Goal: Find specific page/section: Find specific page/section

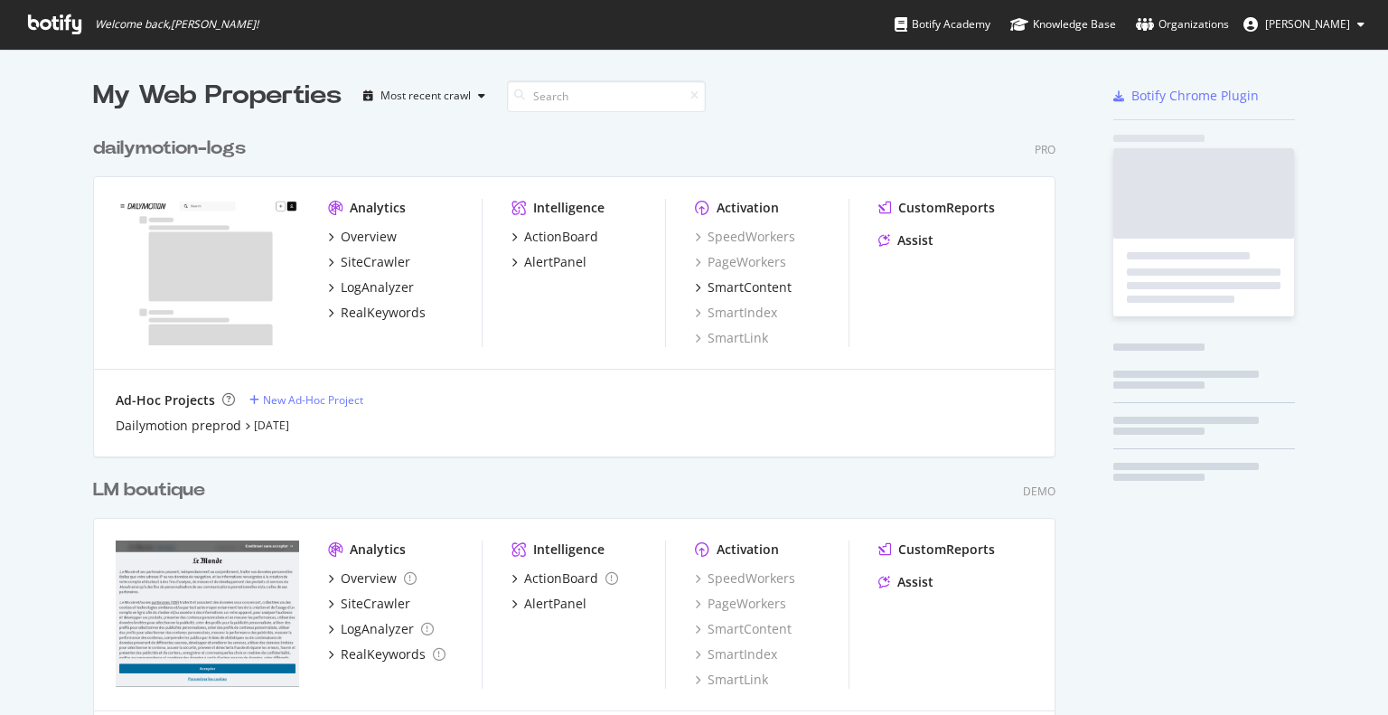
scroll to position [1276, 962]
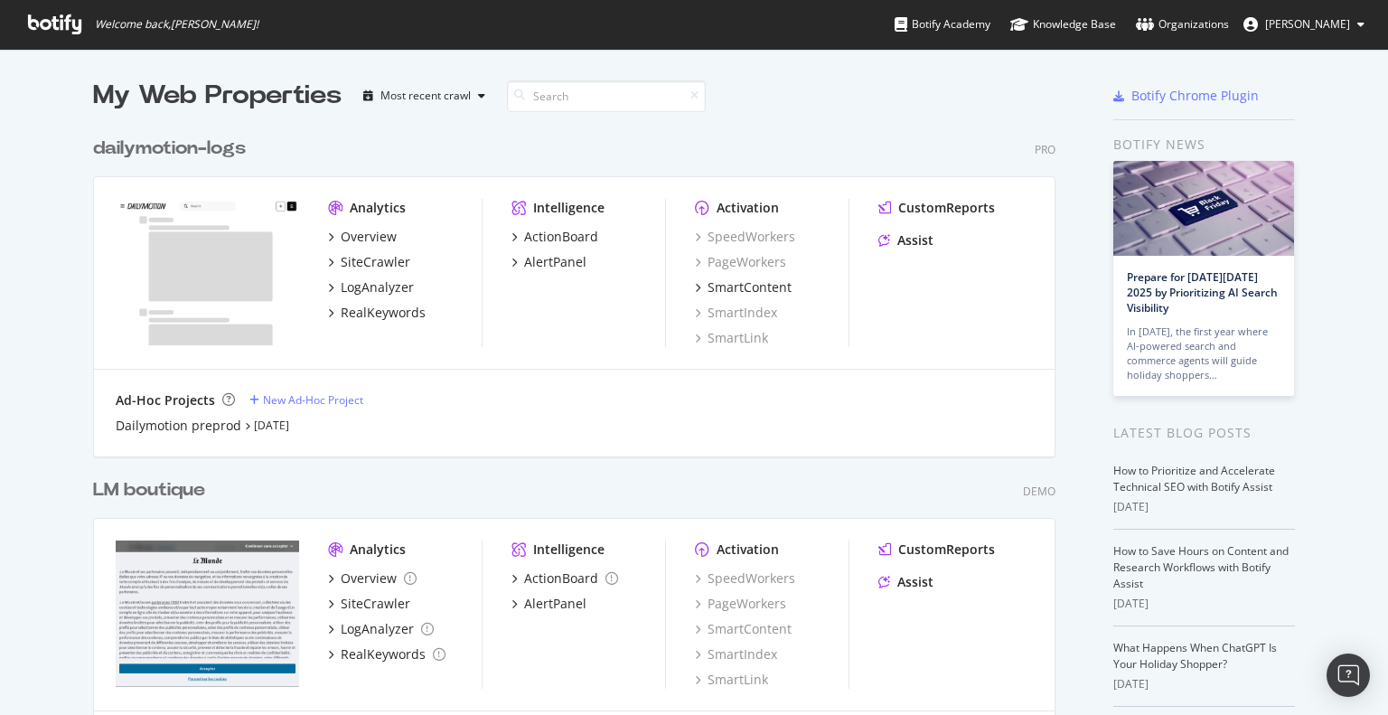
click at [190, 151] on div "dailymotion-logs" at bounding box center [169, 149] width 153 height 26
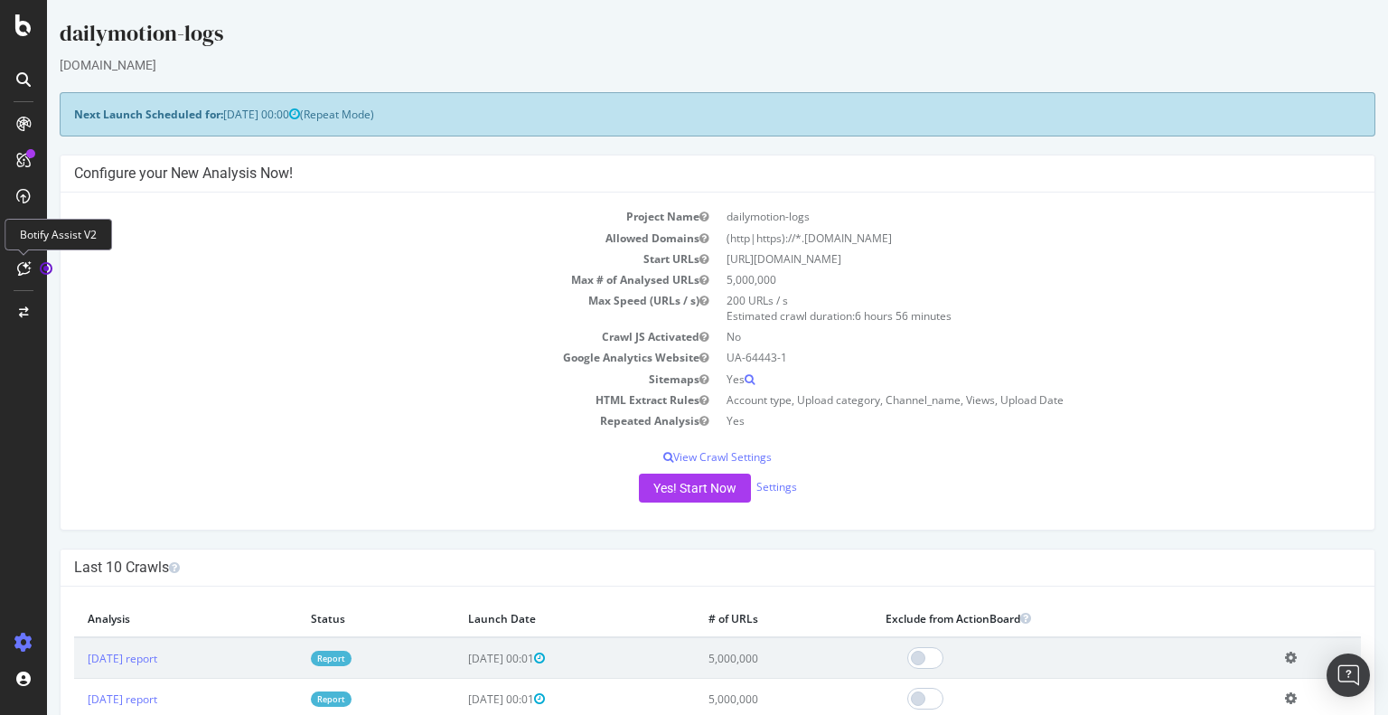
click at [31, 269] on div at bounding box center [23, 268] width 29 height 29
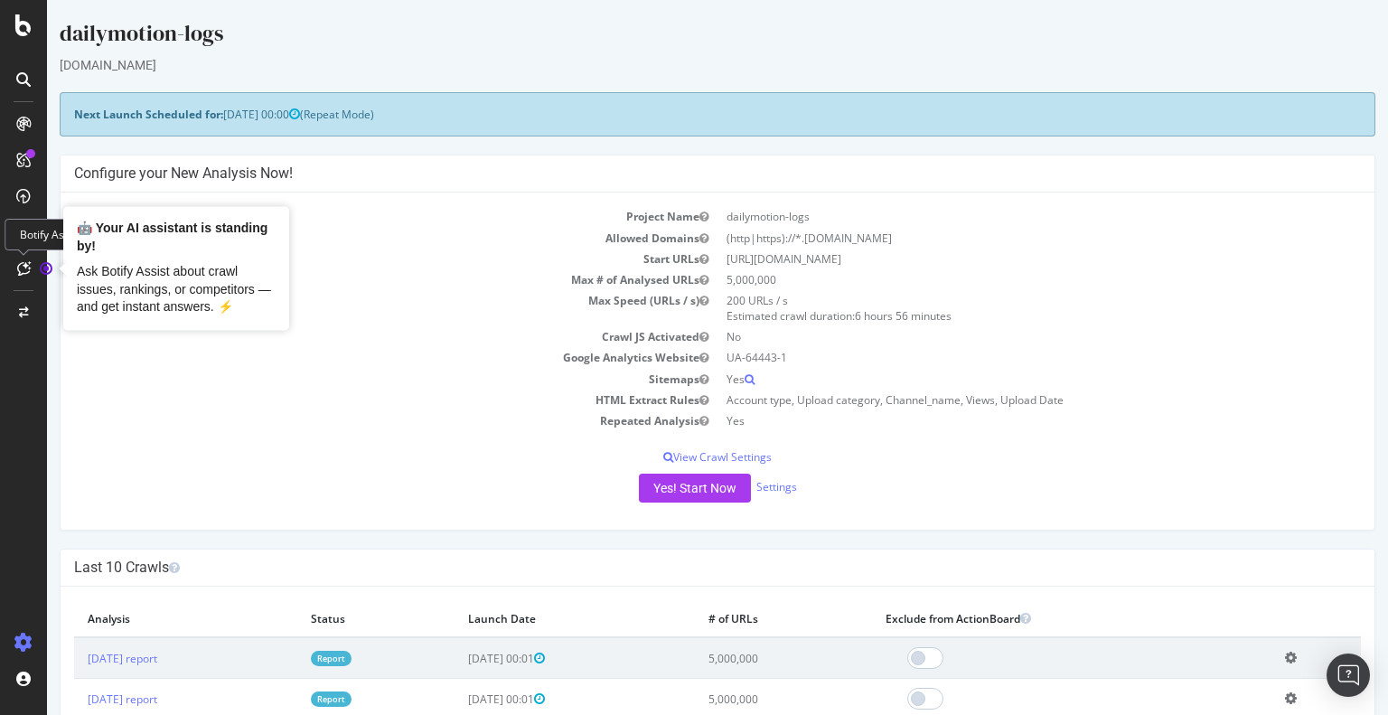
click at [50, 272] on circle "Tooltip anchor" at bounding box center [46, 268] width 11 height 11
click at [27, 270] on icon at bounding box center [24, 268] width 14 height 14
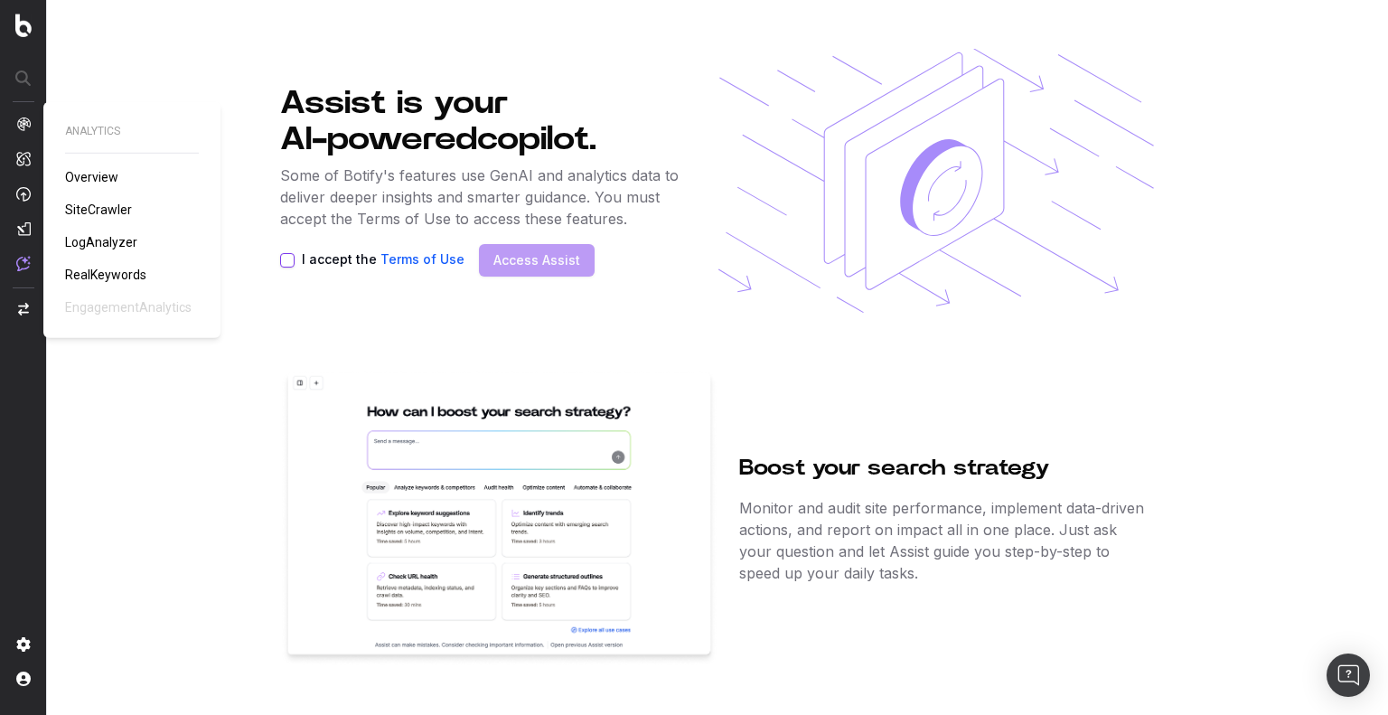
click at [107, 205] on span "SiteCrawler" at bounding box center [98, 209] width 67 height 14
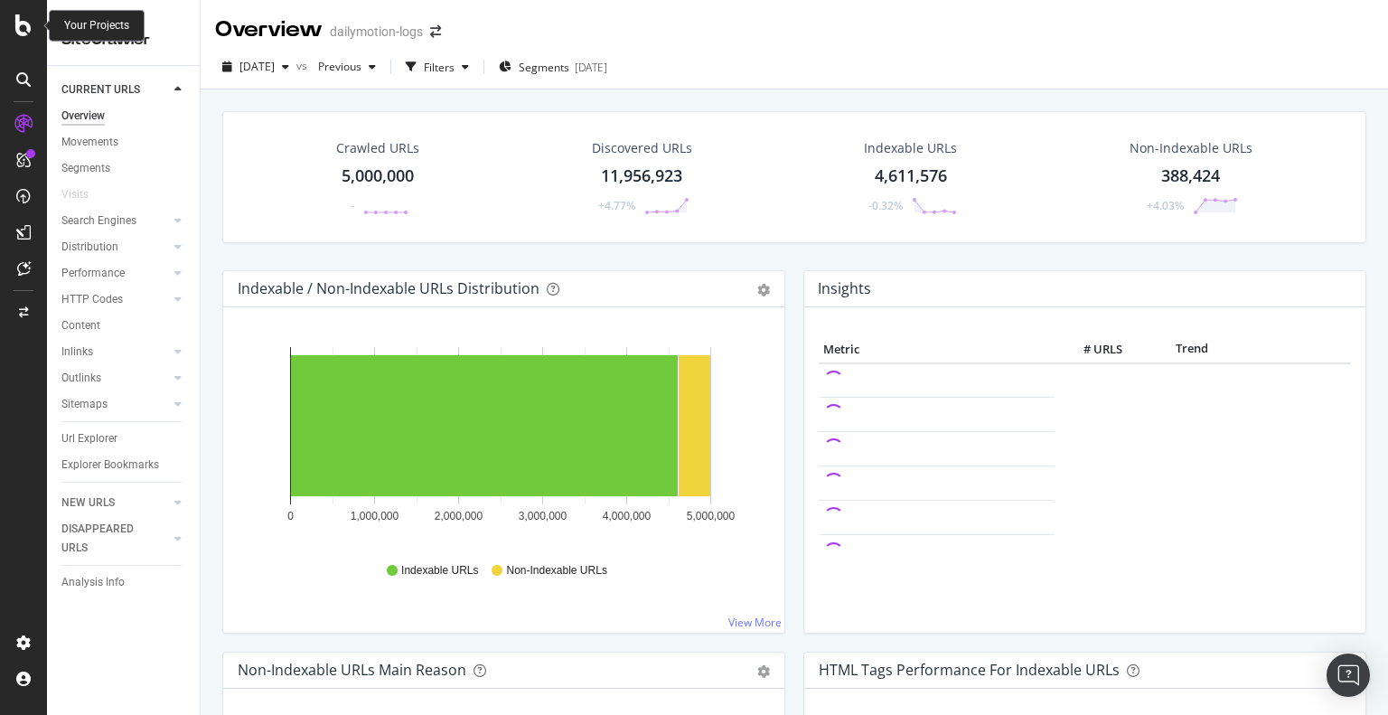
click at [31, 23] on icon at bounding box center [23, 25] width 16 height 22
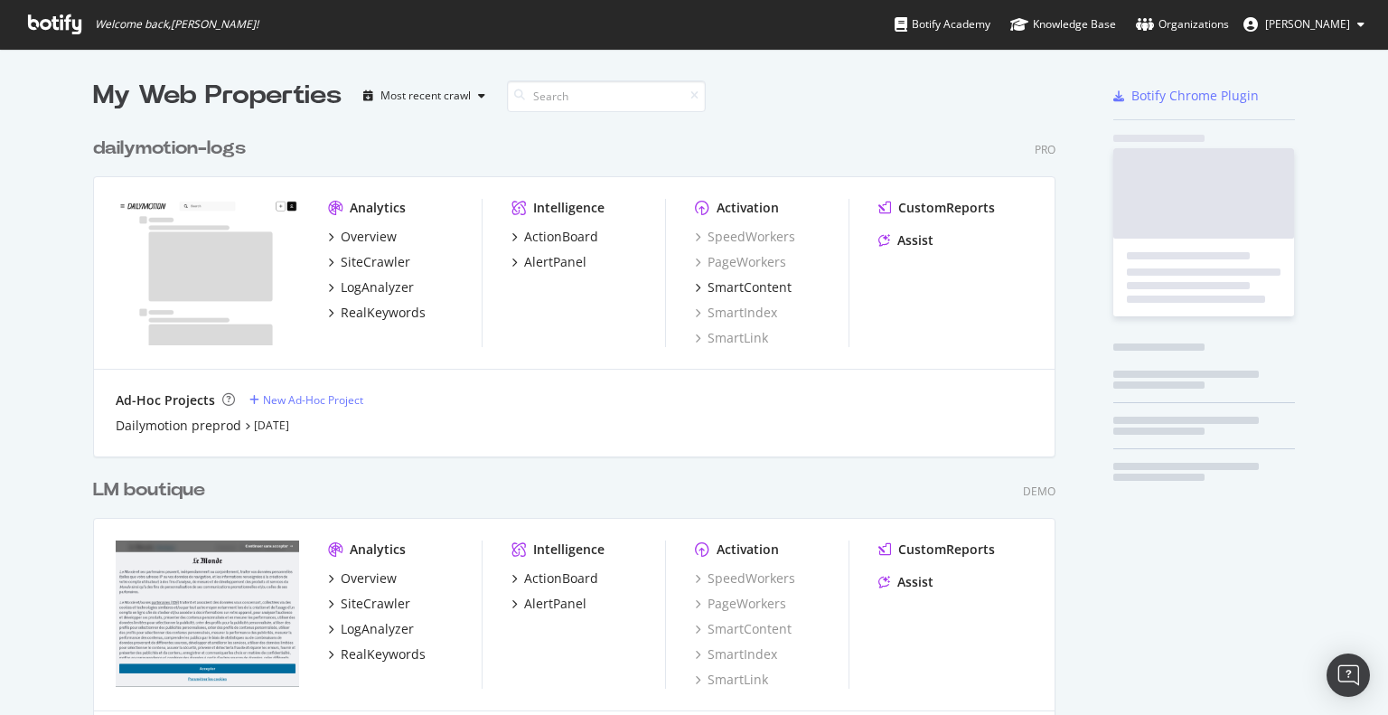
scroll to position [701, 1360]
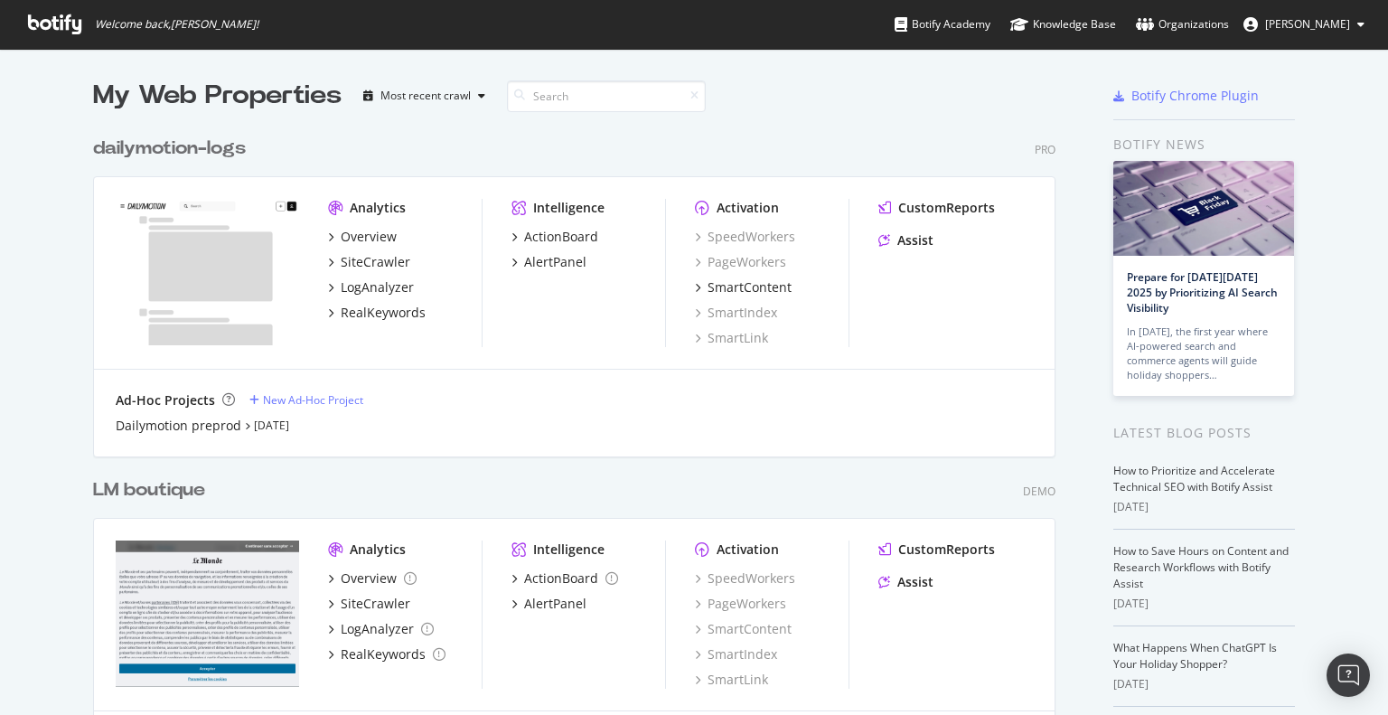
click at [177, 487] on div "LM boutique" at bounding box center [149, 490] width 112 height 26
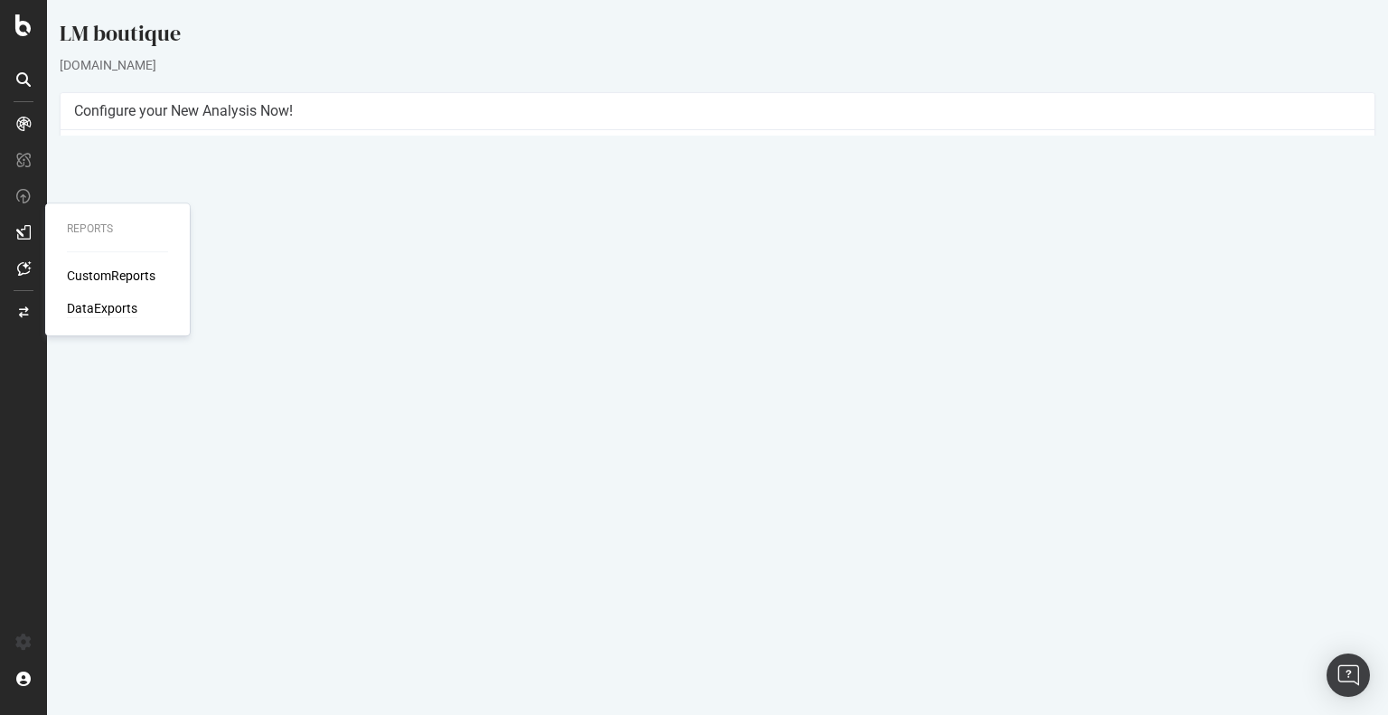
click at [85, 309] on div "DataExports" at bounding box center [102, 308] width 70 height 18
